Goal: Check status: Check status

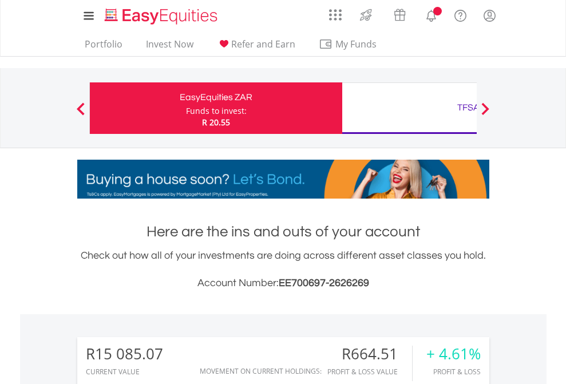
scroll to position [110, 180]
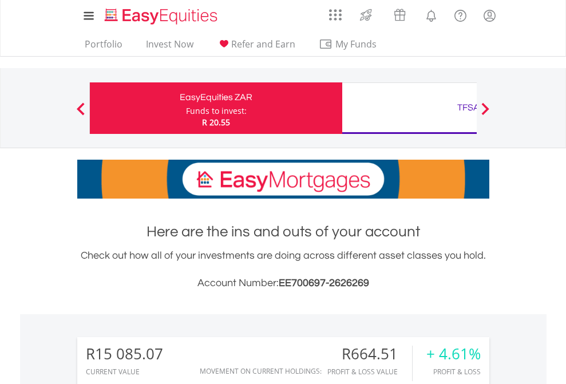
click at [186, 108] on div "Funds to invest:" at bounding box center [216, 110] width 61 height 11
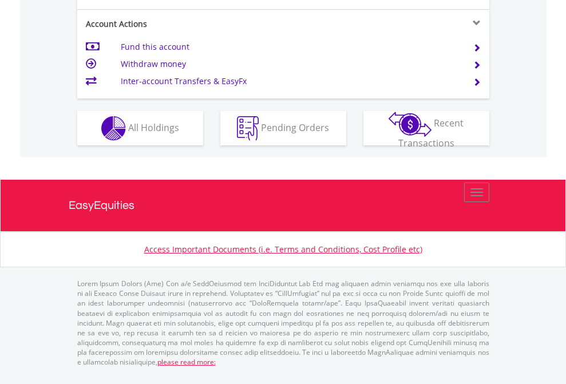
scroll to position [1074, 0]
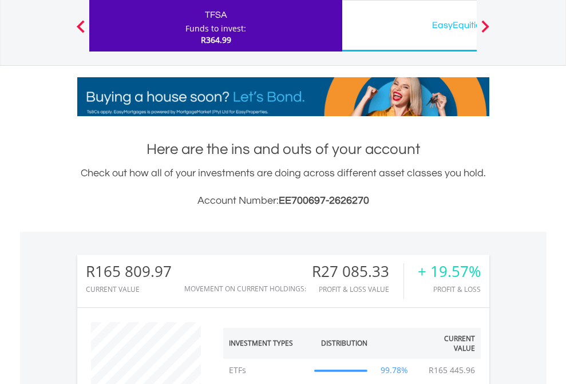
click at [409, 26] on div "EasyEquities USD" at bounding box center [468, 25] width 239 height 16
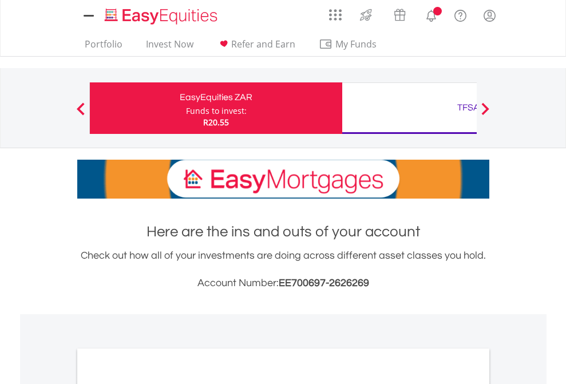
scroll to position [688, 0]
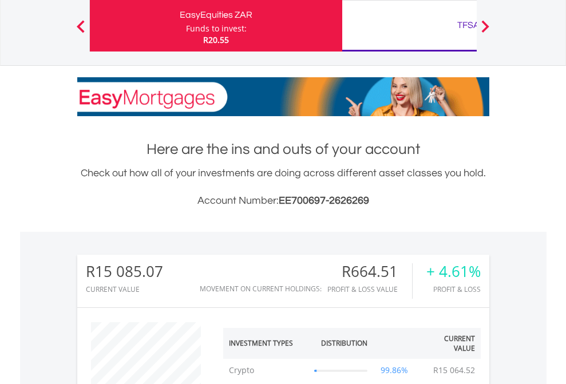
scroll to position [110, 180]
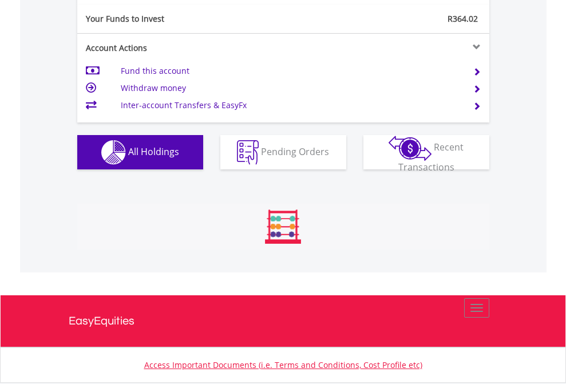
scroll to position [1273, 0]
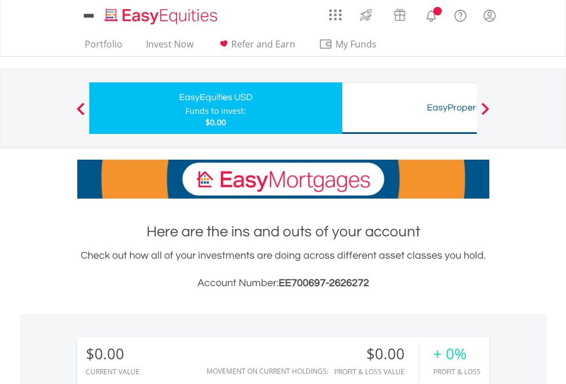
scroll to position [850, 0]
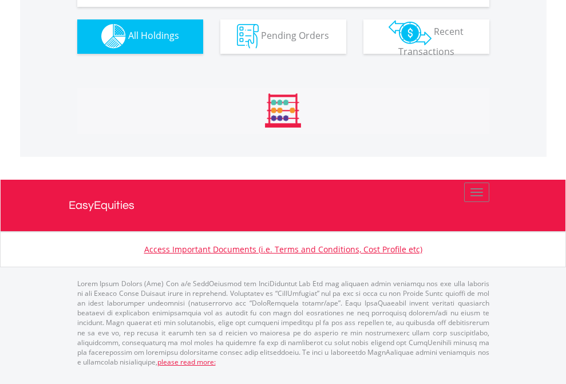
scroll to position [1133, 0]
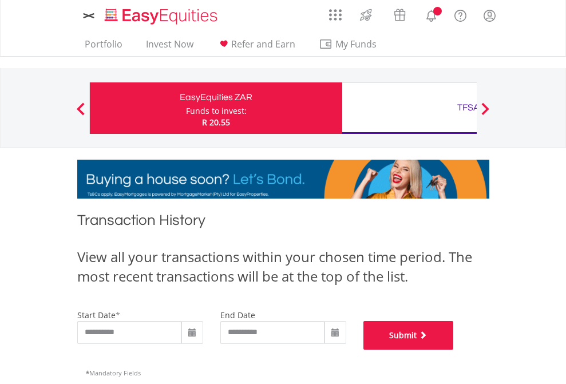
click at [454, 350] on button "Submit" at bounding box center [408, 335] width 90 height 29
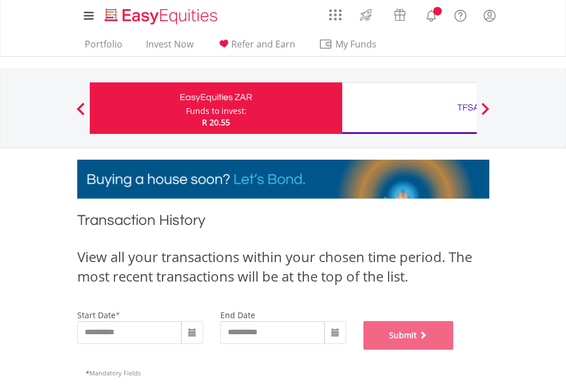
scroll to position [464, 0]
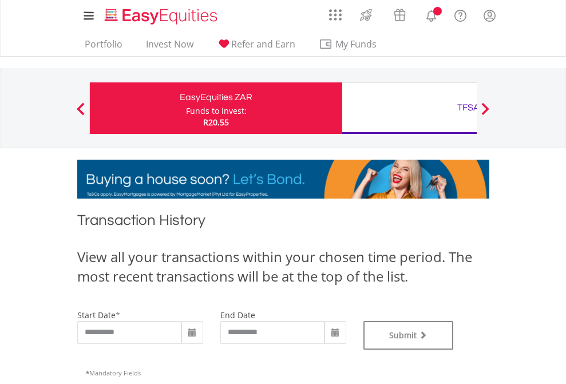
click at [409, 108] on div "TFSA" at bounding box center [468, 108] width 239 height 16
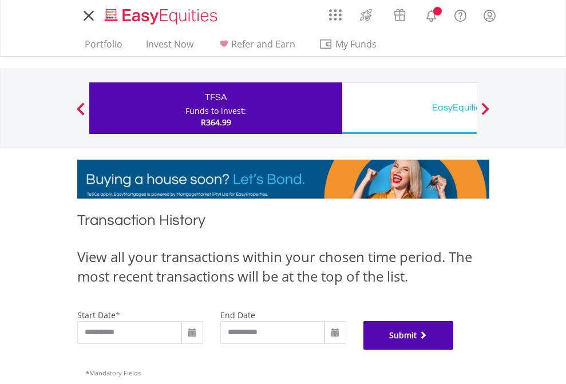
click at [454, 350] on button "Submit" at bounding box center [408, 335] width 90 height 29
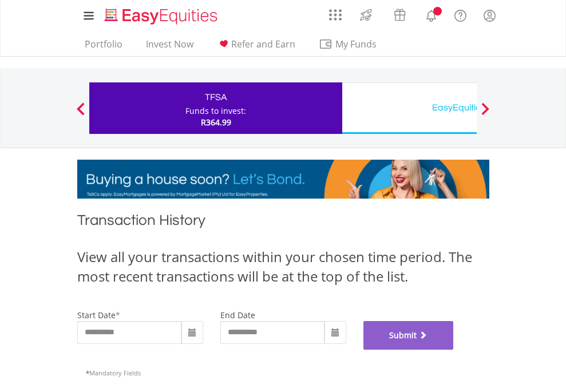
scroll to position [464, 0]
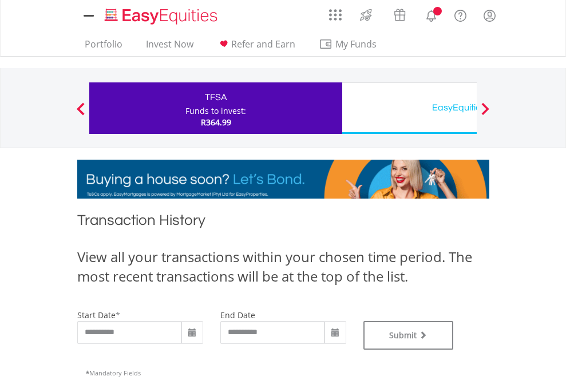
click at [409, 108] on div "EasyEquities USD" at bounding box center [468, 108] width 239 height 16
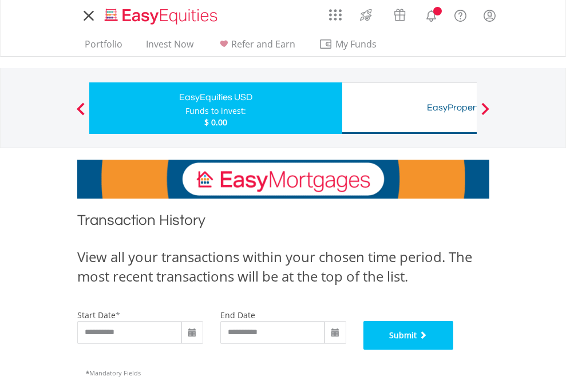
click at [454, 350] on button "Submit" at bounding box center [408, 335] width 90 height 29
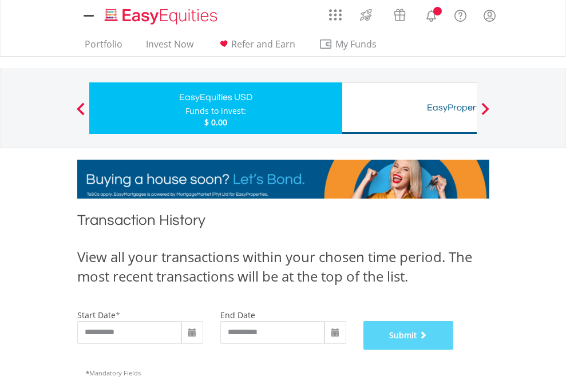
scroll to position [464, 0]
